Goal: Task Accomplishment & Management: Manage account settings

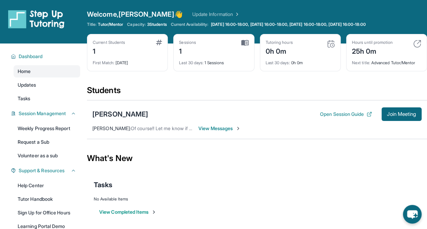
click at [214, 126] on span "View Messages" at bounding box center [219, 128] width 42 height 7
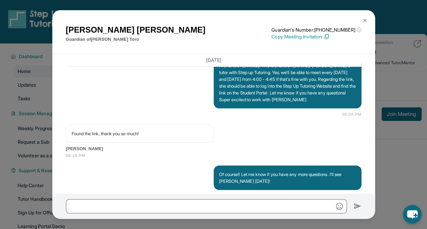
scroll to position [617, 0]
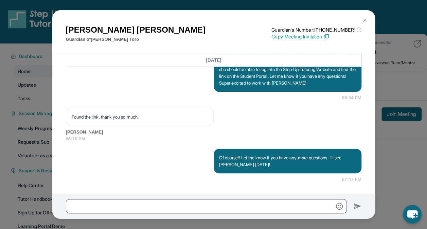
click at [365, 22] on img at bounding box center [364, 20] width 5 height 5
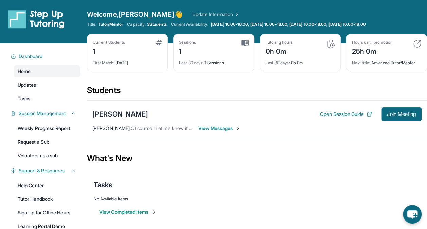
click at [313, 114] on div "Natalie Toro Open Session Guide Join Meeting" at bounding box center [256, 114] width 329 height 14
click at [320, 112] on button "Open Session Guide" at bounding box center [346, 114] width 52 height 7
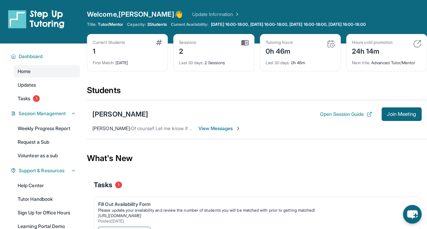
click at [415, 43] on img at bounding box center [417, 44] width 8 height 8
click at [360, 43] on div "Hours until promotion" at bounding box center [372, 42] width 41 height 5
click at [242, 53] on div "Sessions 2" at bounding box center [213, 48] width 69 height 16
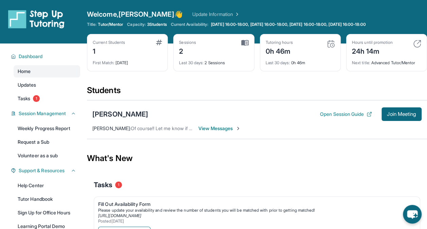
scroll to position [65, 0]
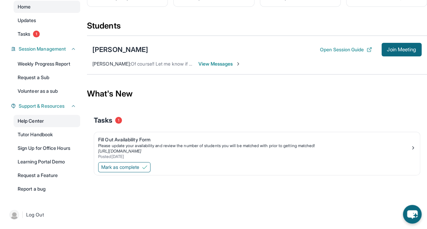
click at [46, 122] on link "Help Center" at bounding box center [47, 121] width 67 height 12
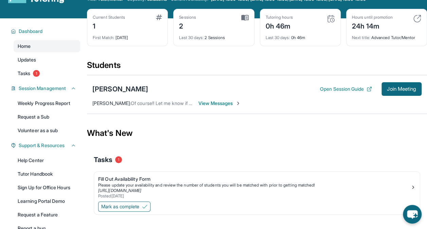
scroll to position [65, 0]
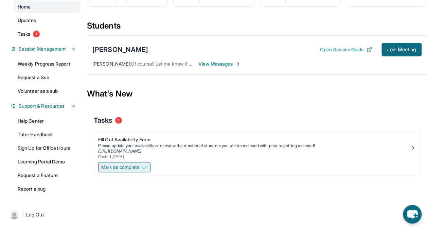
click at [136, 165] on span "Mark as complete" at bounding box center [120, 167] width 38 height 7
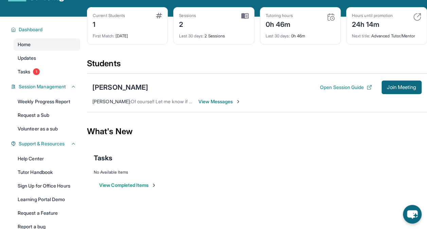
scroll to position [0, 0]
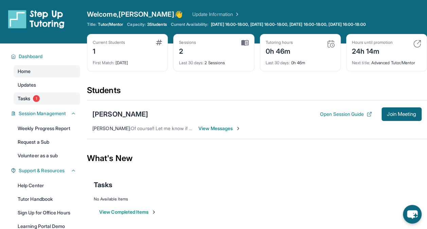
click at [32, 100] on link "Tasks 1" at bounding box center [47, 98] width 67 height 12
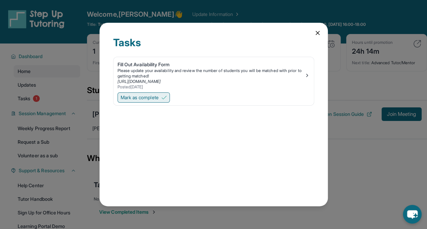
click at [158, 99] on span "Mark as complete" at bounding box center [140, 97] width 38 height 7
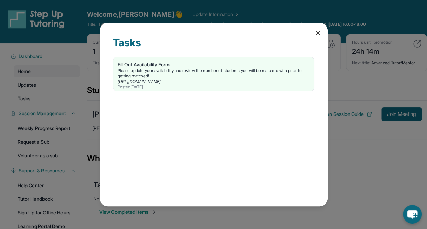
click at [315, 33] on icon at bounding box center [317, 33] width 7 height 7
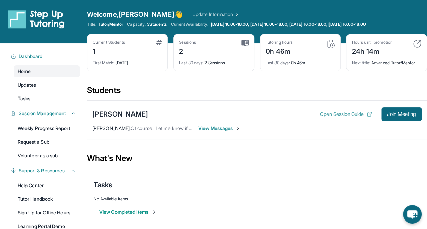
click at [325, 111] on button "Open Session Guide" at bounding box center [346, 114] width 52 height 7
click at [71, 116] on button "Session Management" at bounding box center [46, 113] width 60 height 7
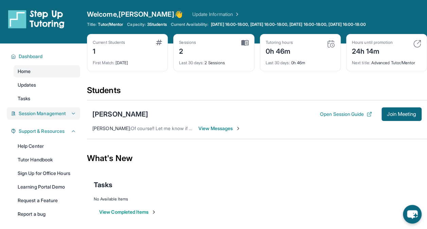
click at [72, 116] on button "Session Management" at bounding box center [46, 113] width 60 height 7
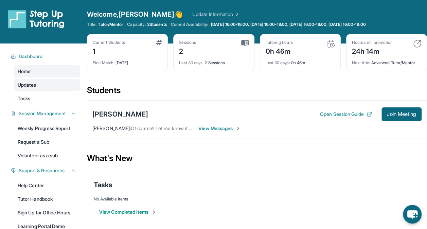
click at [66, 86] on link "Updates" at bounding box center [47, 85] width 67 height 12
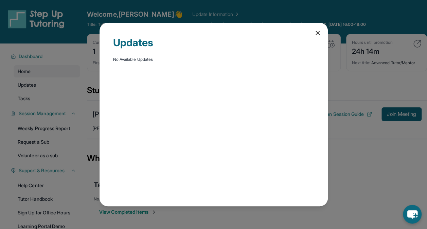
click at [319, 34] on icon at bounding box center [317, 33] width 7 height 7
